Goal: Find specific page/section

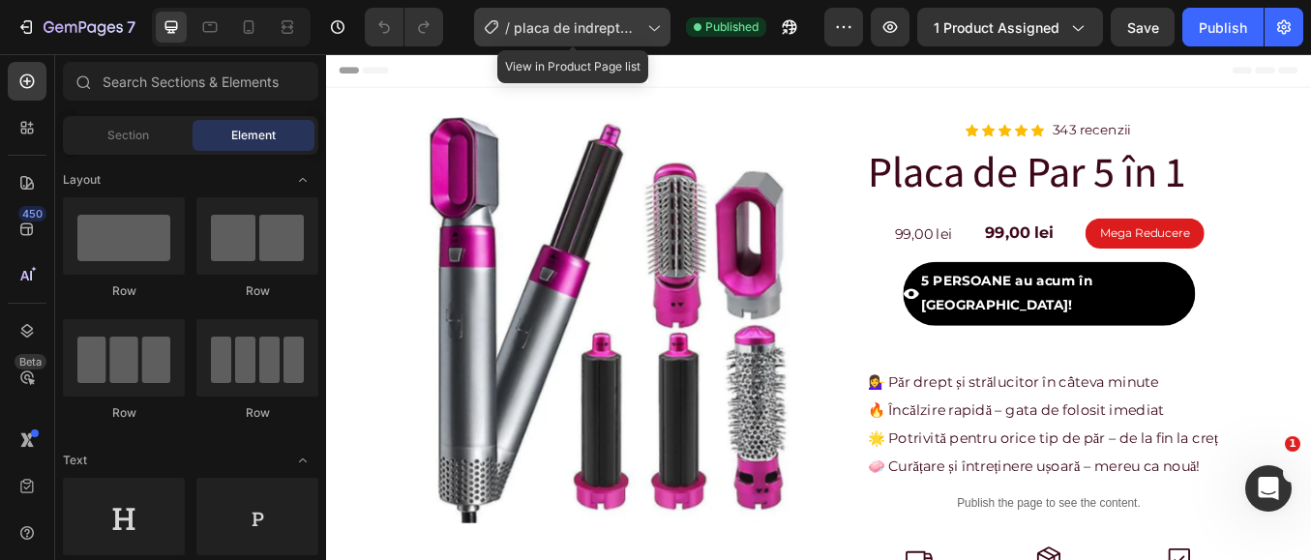
click at [585, 26] on span "placa de indreptat parul" at bounding box center [577, 27] width 126 height 20
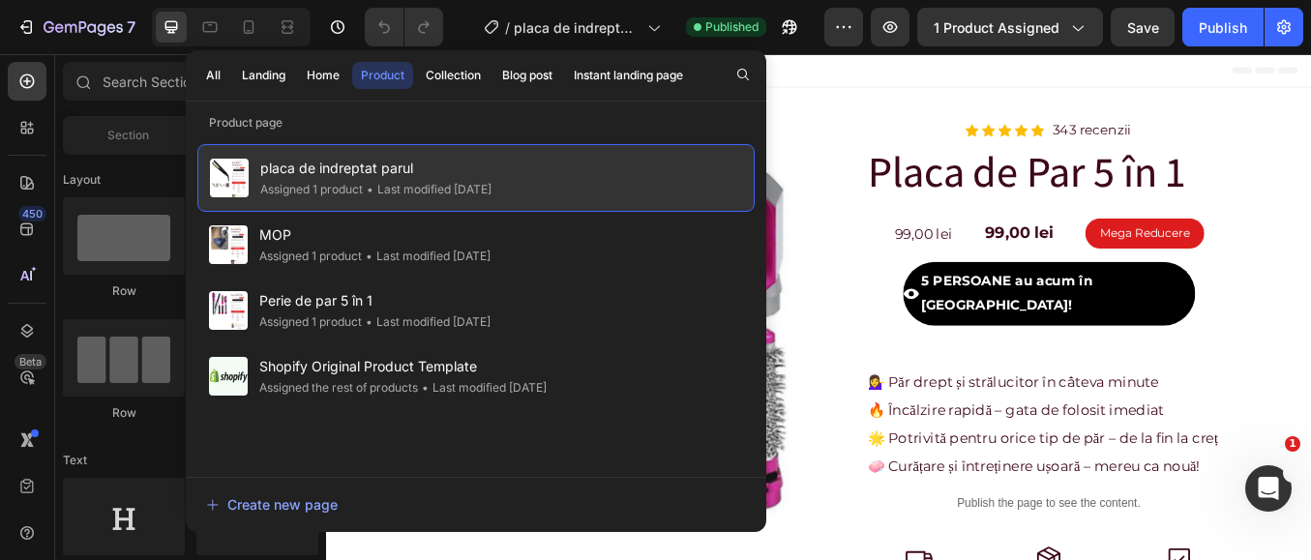
click at [427, 177] on span "placa de indreptat parul" at bounding box center [375, 168] width 231 height 23
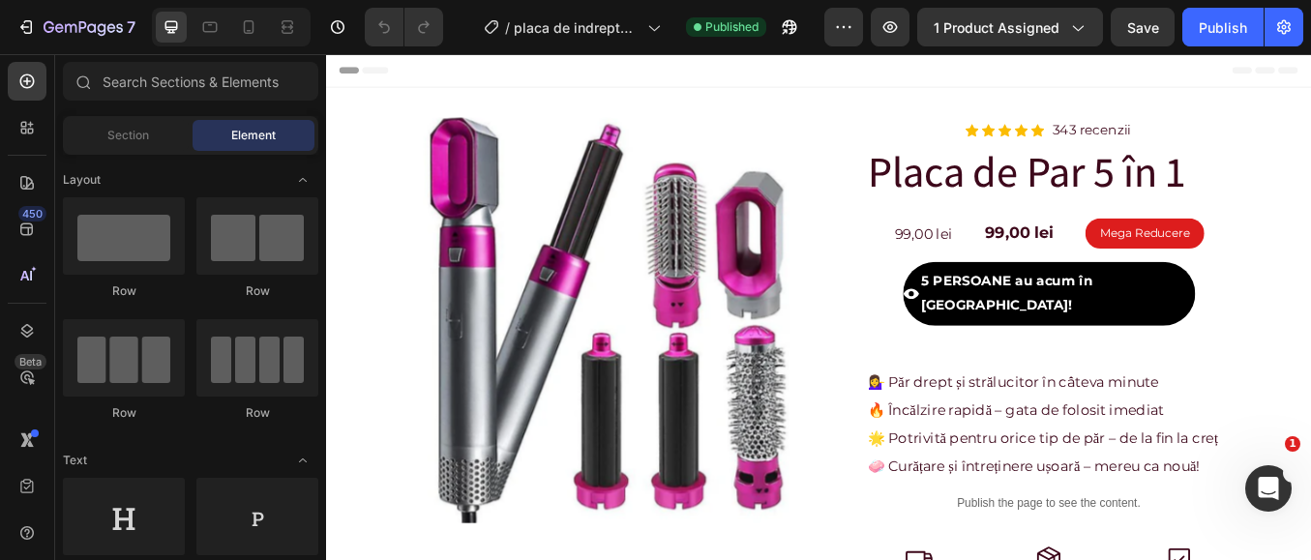
click at [427, 177] on span "placa de indreptat parul" at bounding box center [375, 168] width 231 height 23
click at [1265, 476] on icon "Open Intercom Messenger" at bounding box center [1266, 486] width 32 height 32
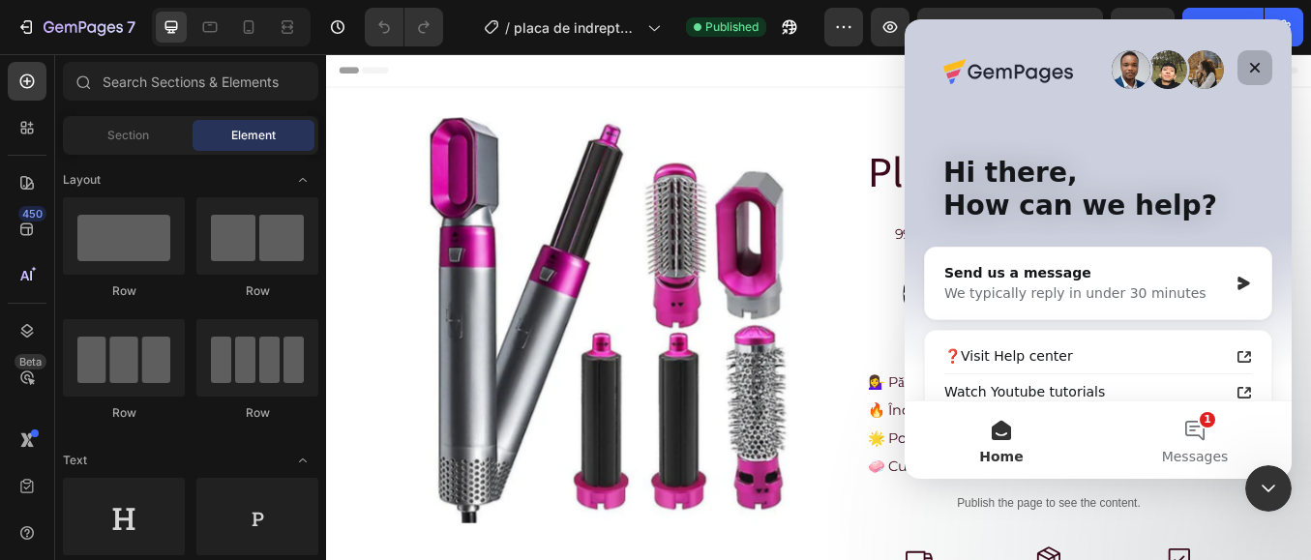
click at [1252, 65] on icon "Close" at bounding box center [1255, 68] width 11 height 11
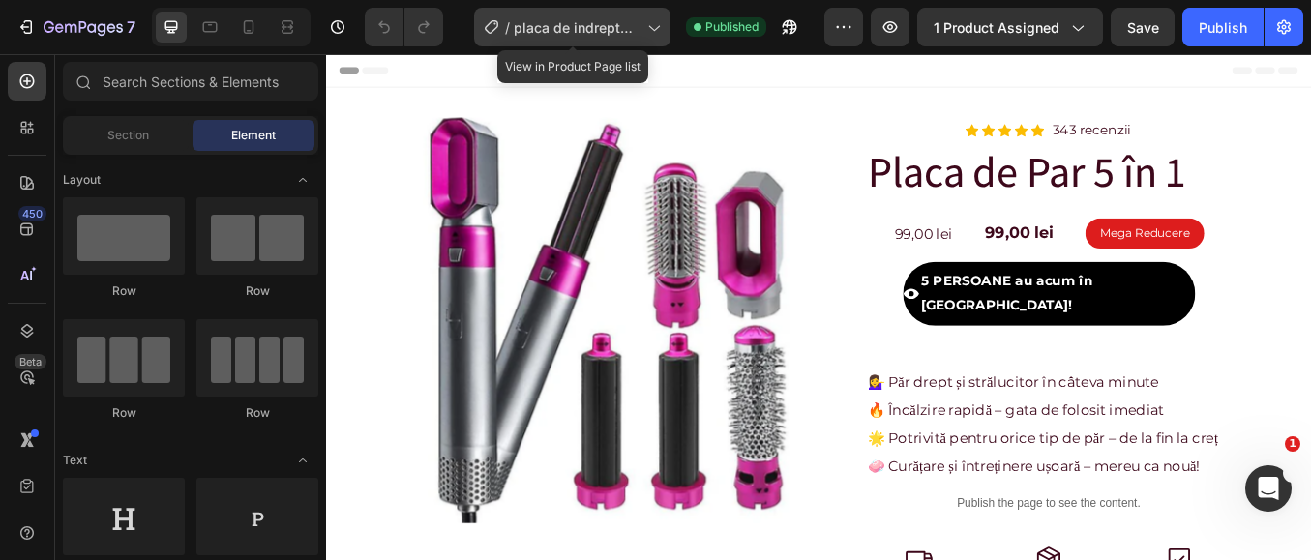
click at [568, 29] on span "placa de indreptat parul" at bounding box center [577, 27] width 126 height 20
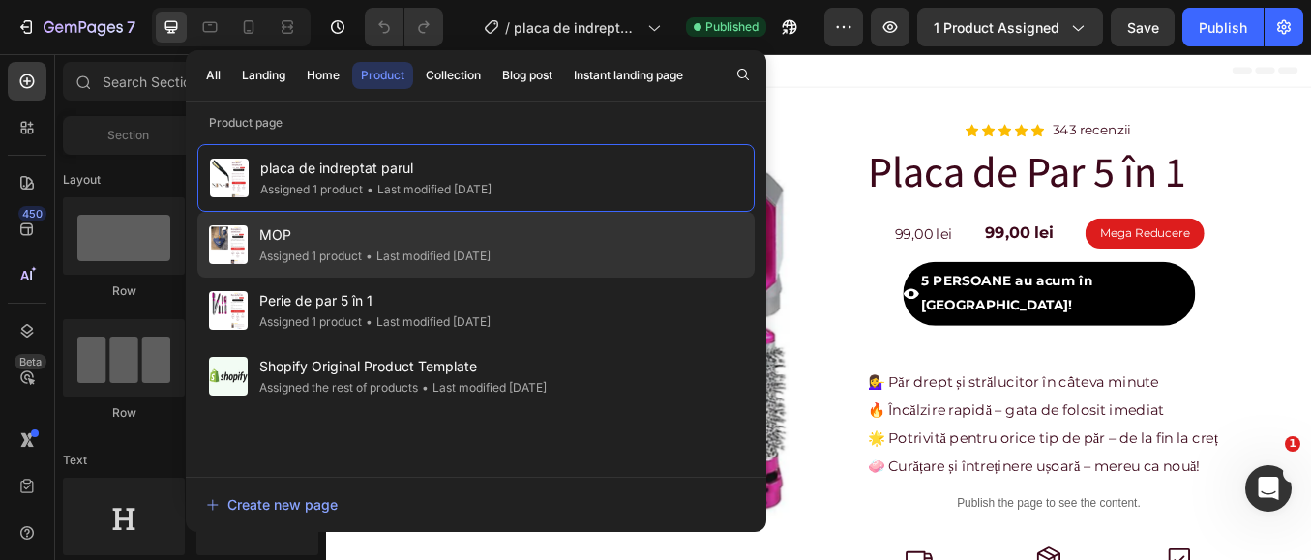
click at [517, 278] on div "MOP Assigned 1 product • Last modified 8 days ago" at bounding box center [475, 311] width 557 height 66
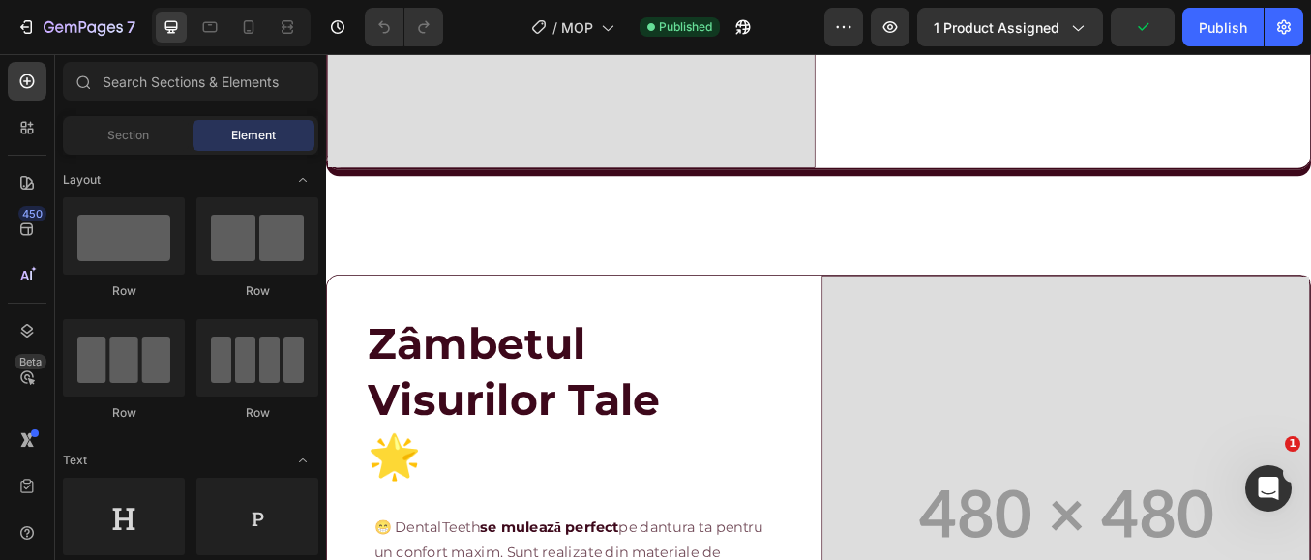
scroll to position [1838, 0]
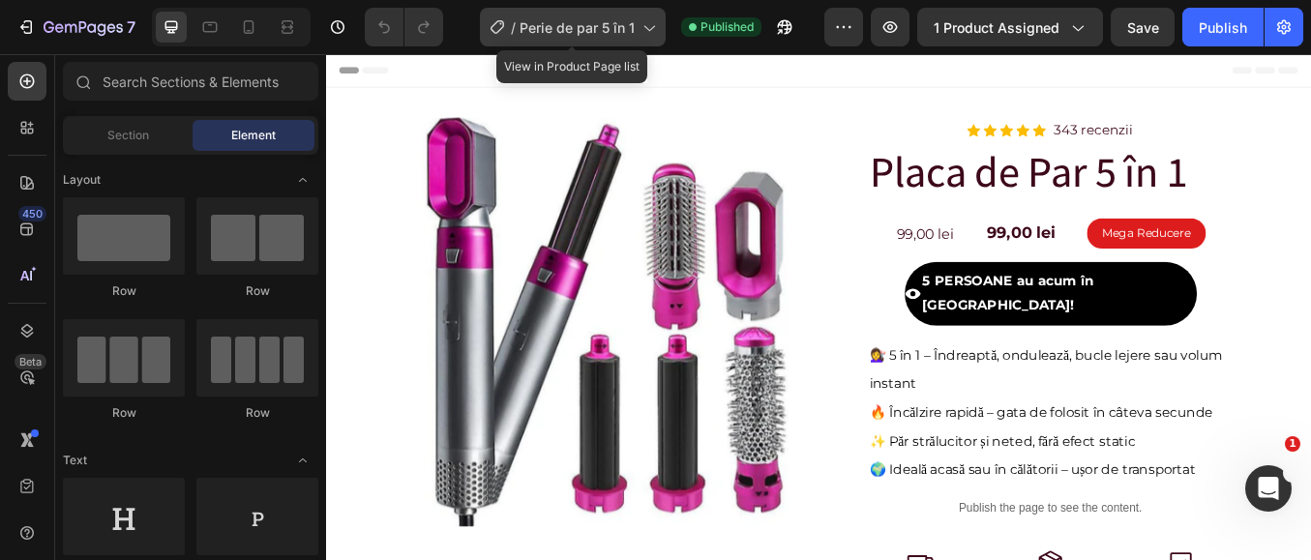
click at [541, 25] on span "Perie de par 5 în 1" at bounding box center [576, 27] width 115 height 20
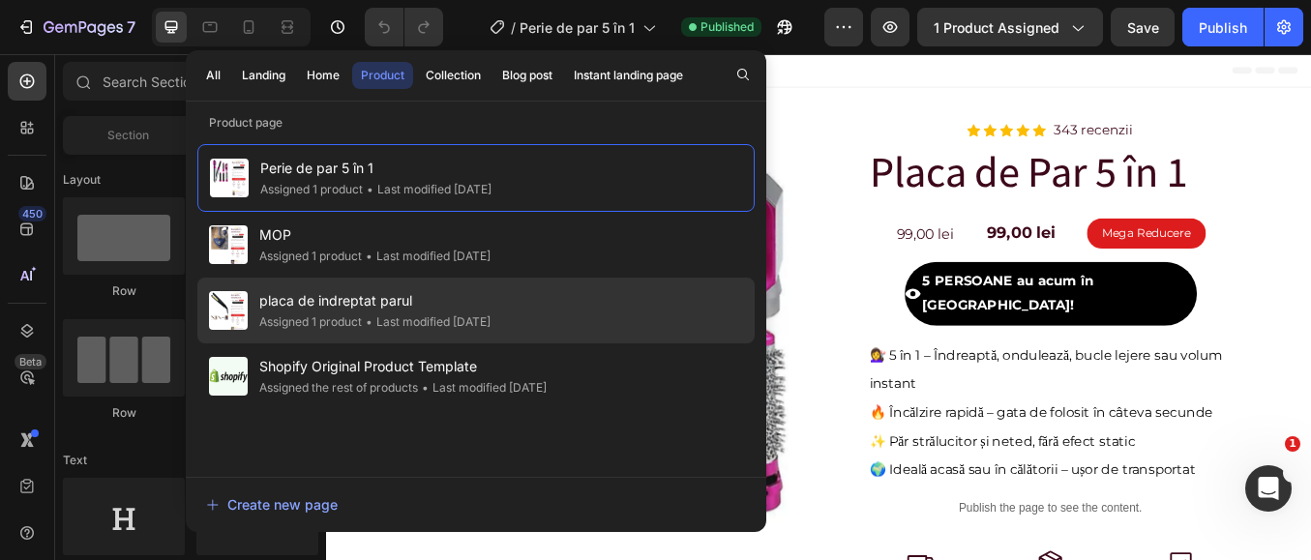
click at [297, 301] on span "placa de indreptat parul" at bounding box center [374, 300] width 231 height 23
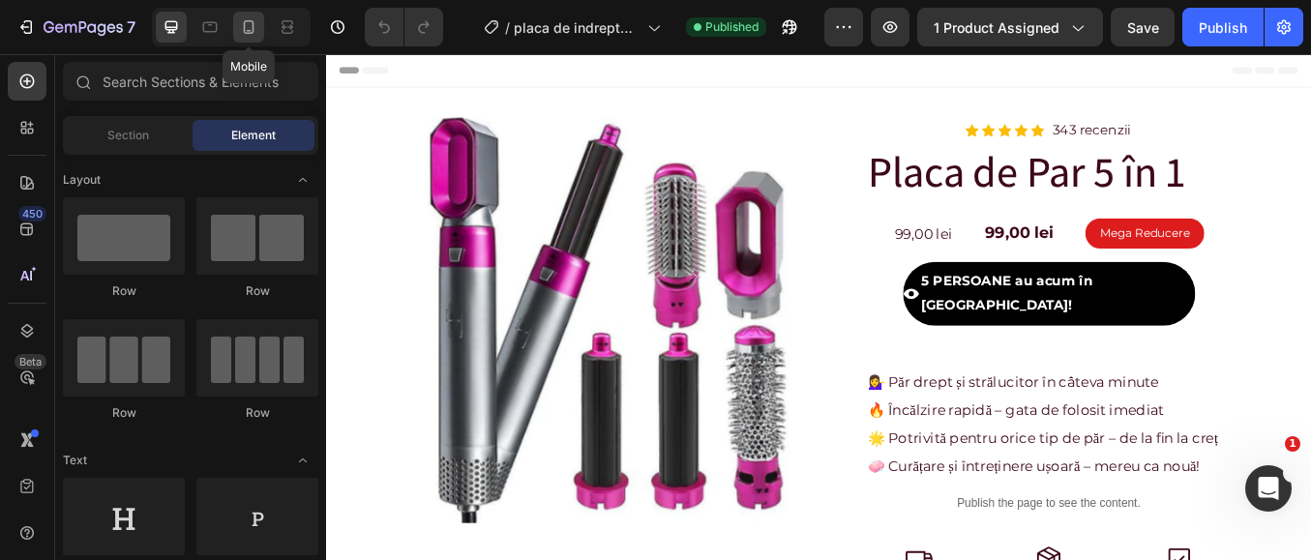
click at [251, 20] on icon at bounding box center [249, 27] width 11 height 14
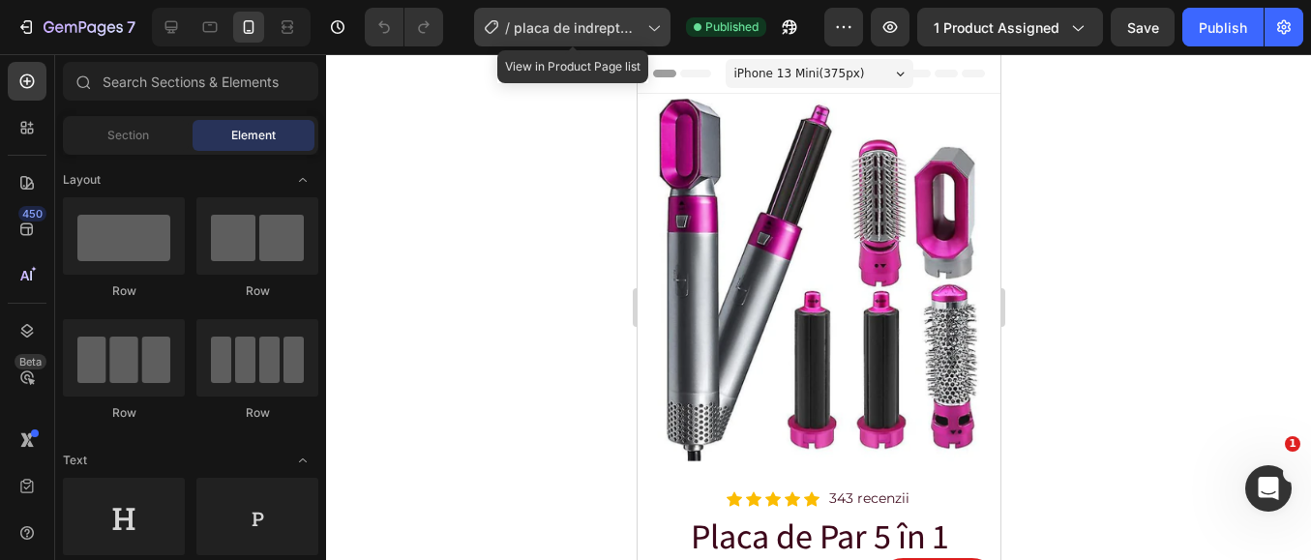
click at [631, 20] on span "placa de indreptat parul" at bounding box center [577, 27] width 126 height 20
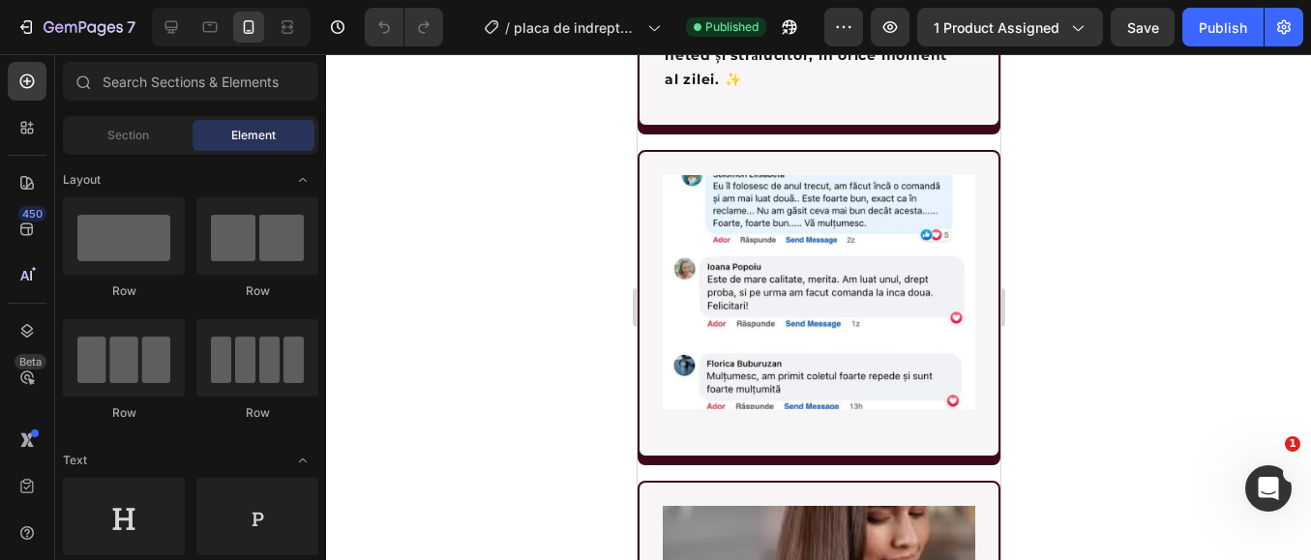
scroll to position [4450, 0]
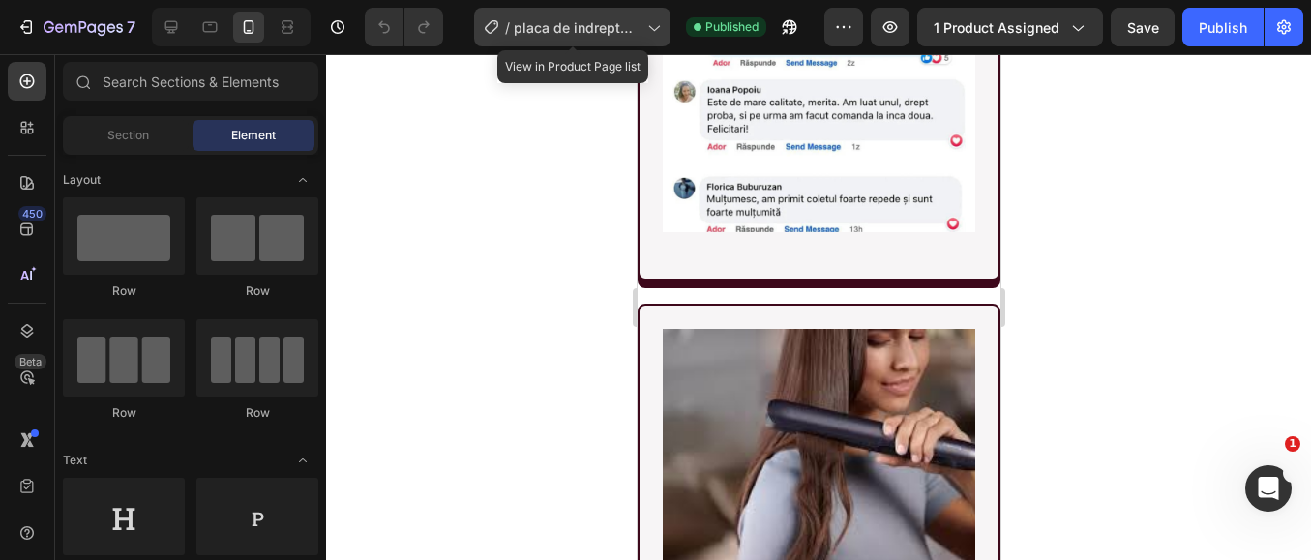
click at [607, 22] on span "placa de indreptat parul" at bounding box center [577, 27] width 126 height 20
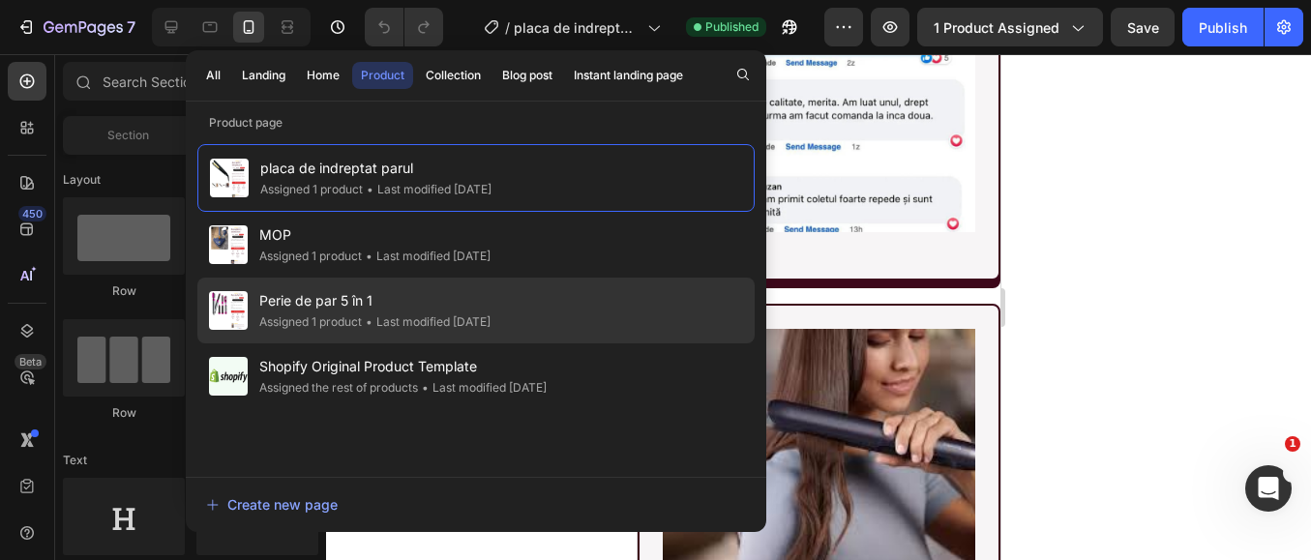
click at [351, 309] on span "Perie de par 5 în 1" at bounding box center [374, 300] width 231 height 23
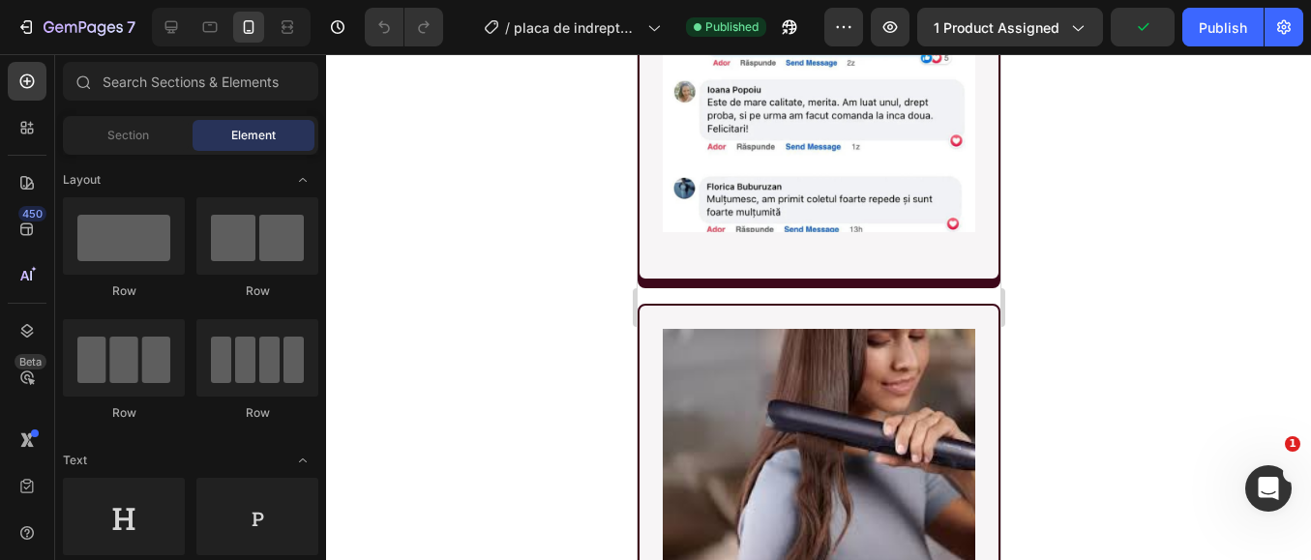
click at [351, 309] on span "Perie de par 5 în 1" at bounding box center [374, 300] width 231 height 23
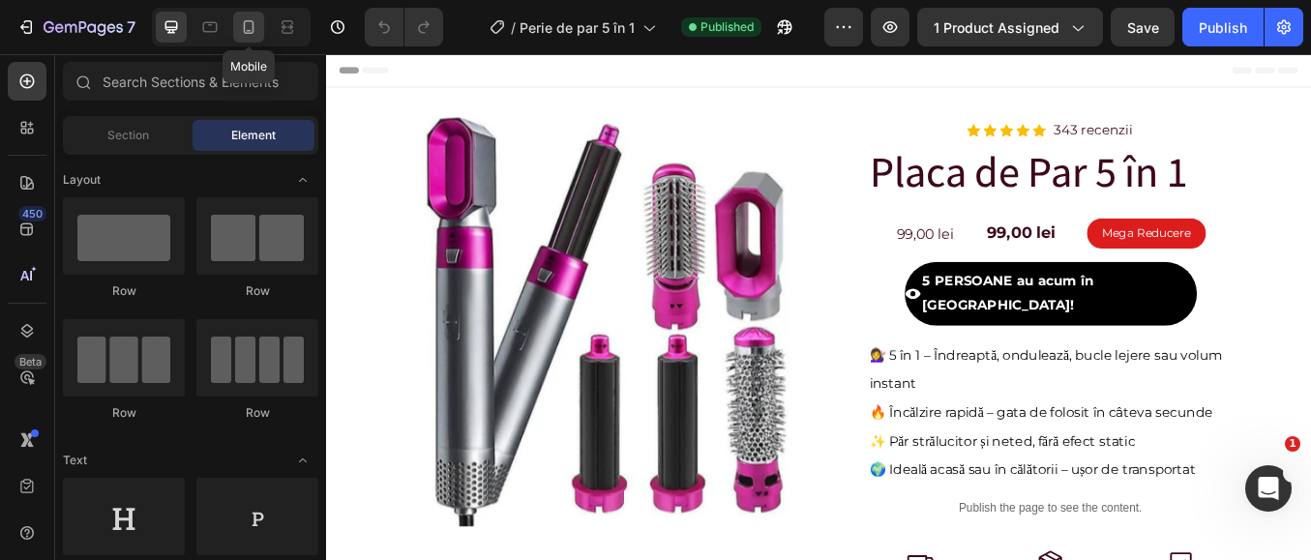
click at [246, 25] on icon at bounding box center [248, 26] width 19 height 19
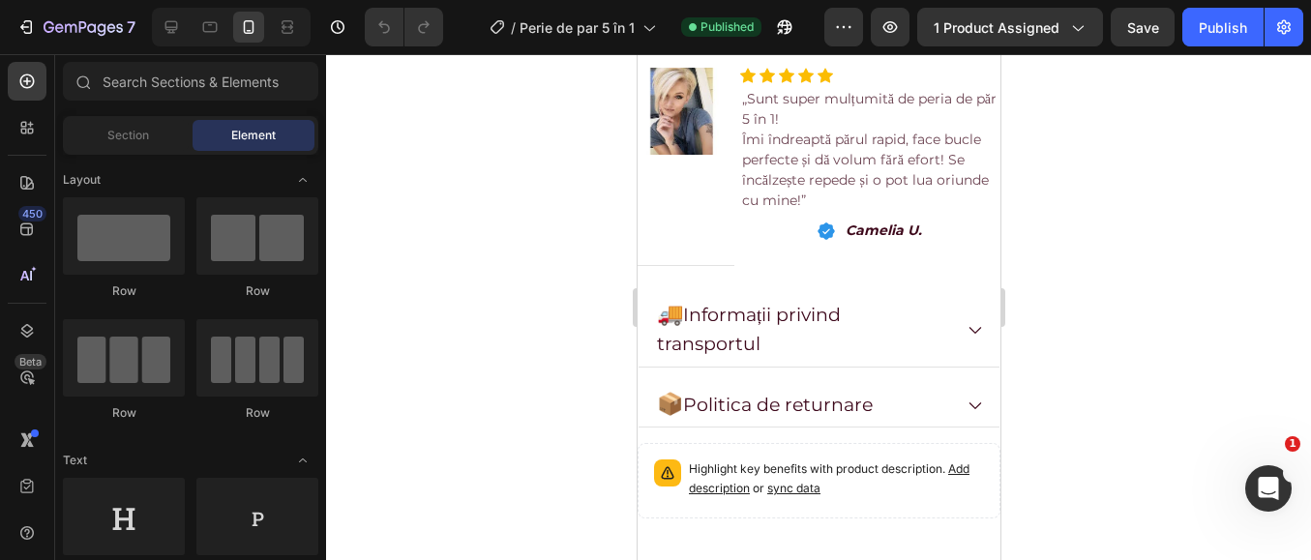
scroll to position [1257, 0]
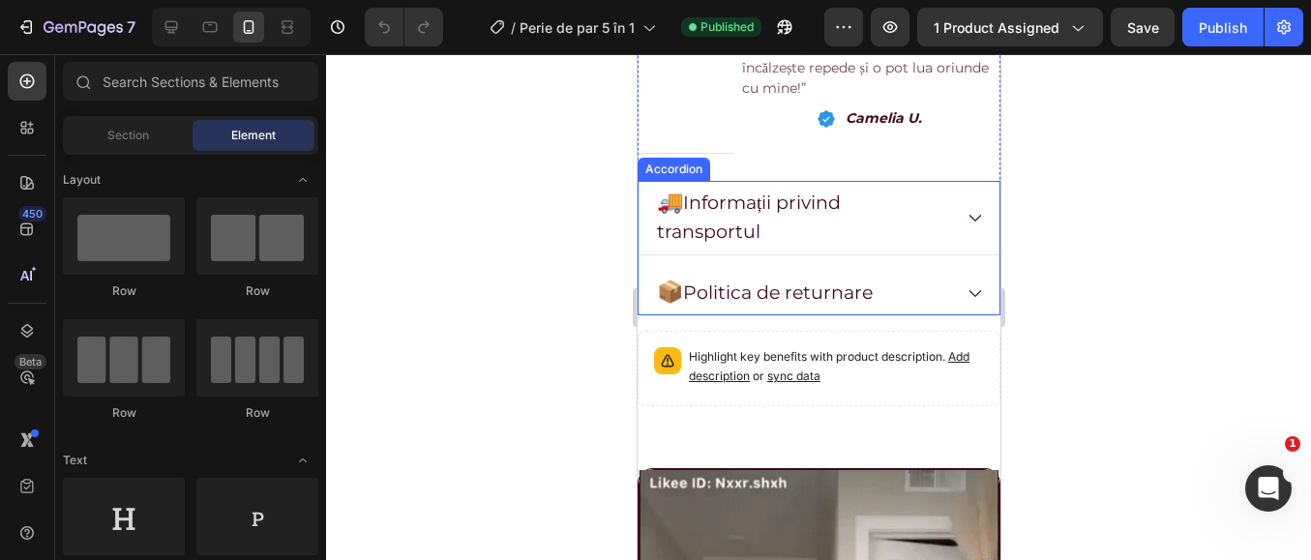
click at [965, 209] on icon at bounding box center [973, 217] width 17 height 17
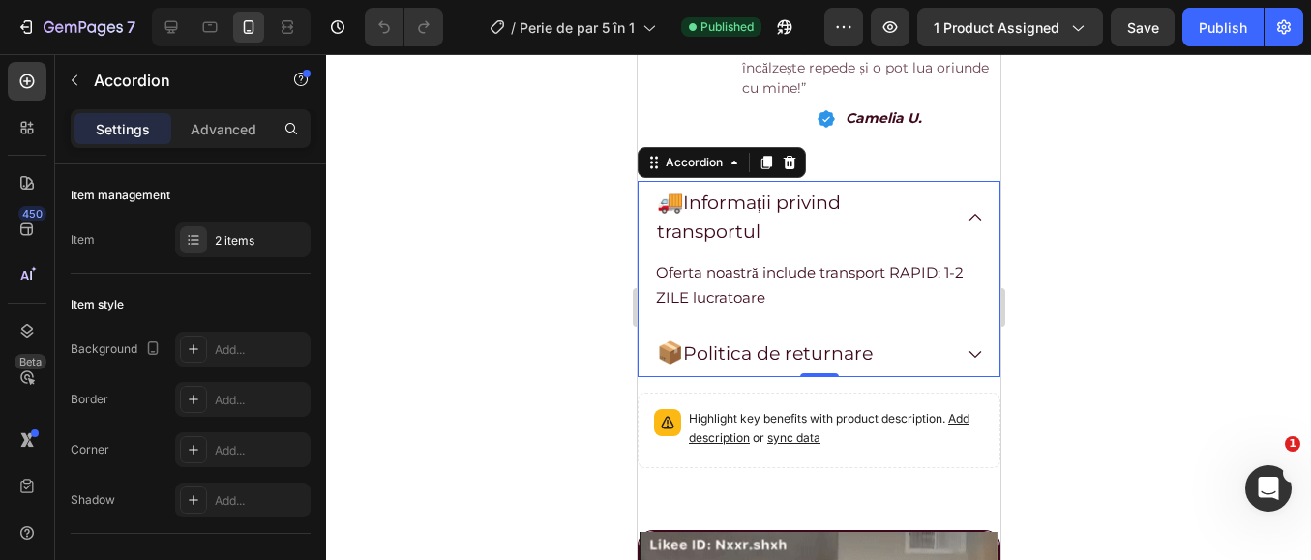
click at [968, 351] on icon at bounding box center [974, 354] width 12 height 7
click at [965, 345] on icon at bounding box center [973, 353] width 17 height 17
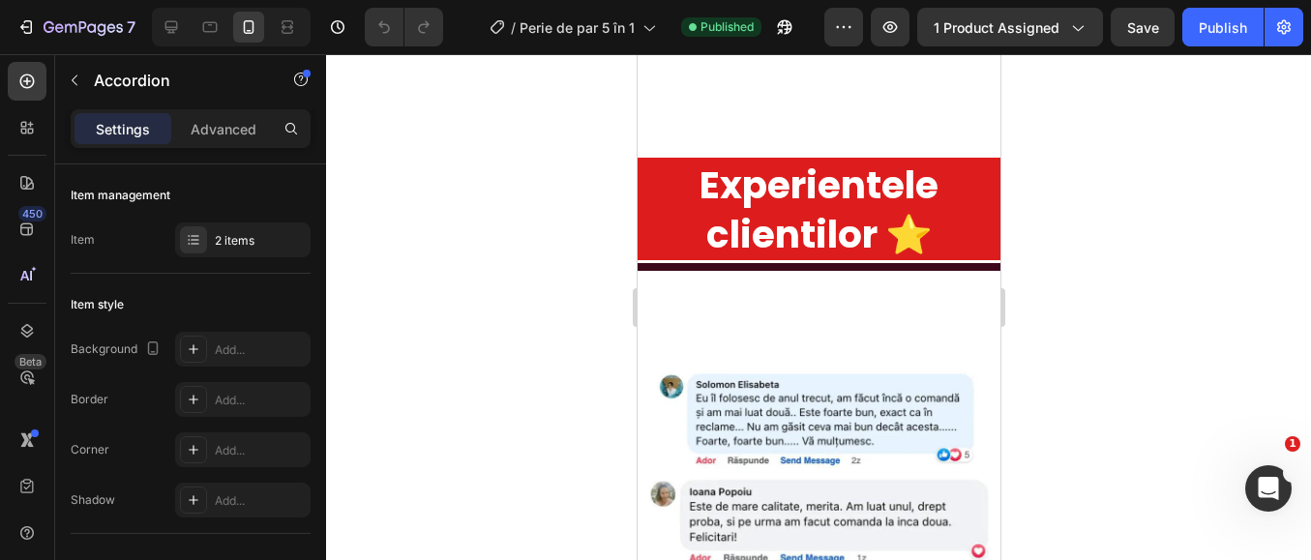
scroll to position [4643, 0]
